Goal: Task Accomplishment & Management: Manage account settings

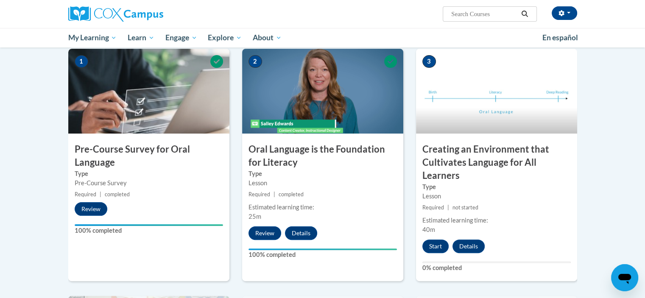
scroll to position [172, 0]
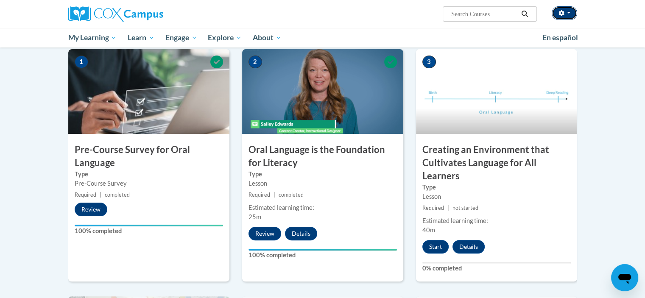
click at [568, 15] on button "button" at bounding box center [564, 13] width 25 height 14
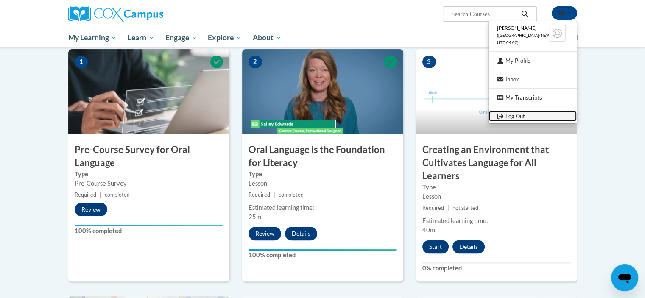
click at [529, 114] on link "Log Out" at bounding box center [532, 116] width 88 height 11
